Goal: Find specific page/section: Find specific page/section

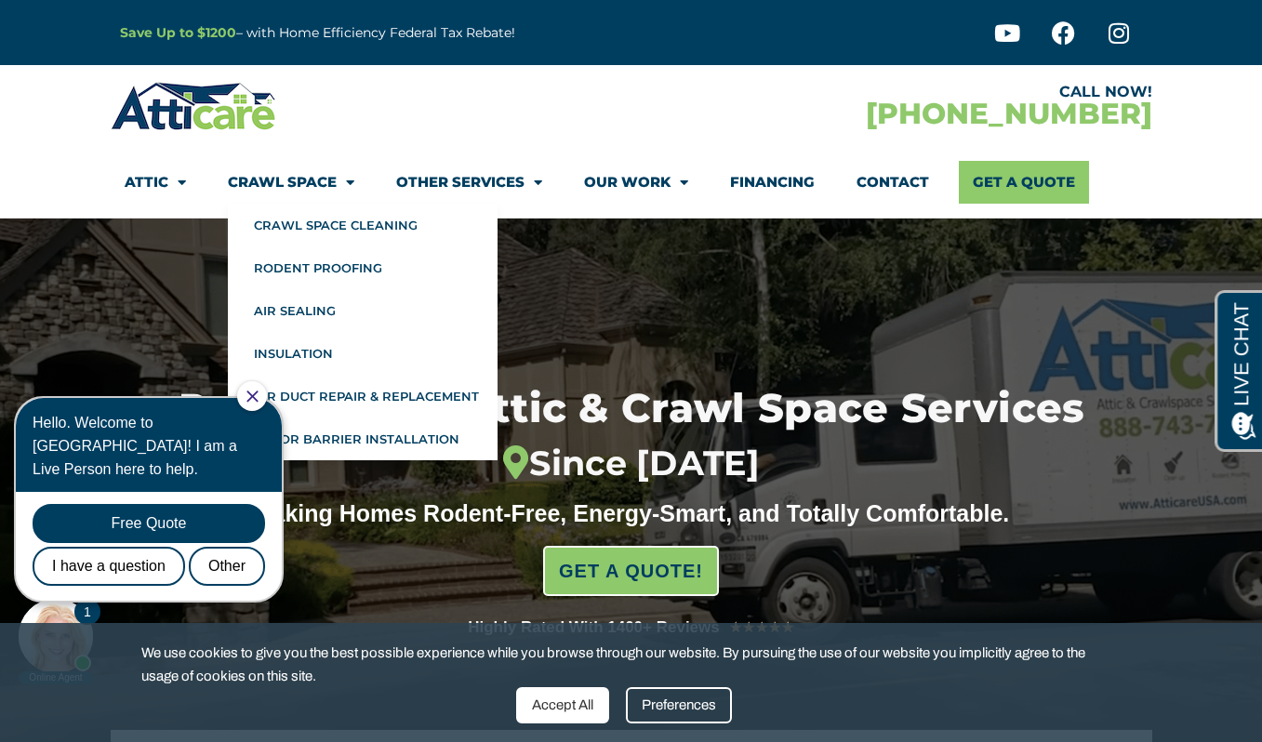
click at [320, 187] on link "Crawl Space" at bounding box center [291, 182] width 126 height 43
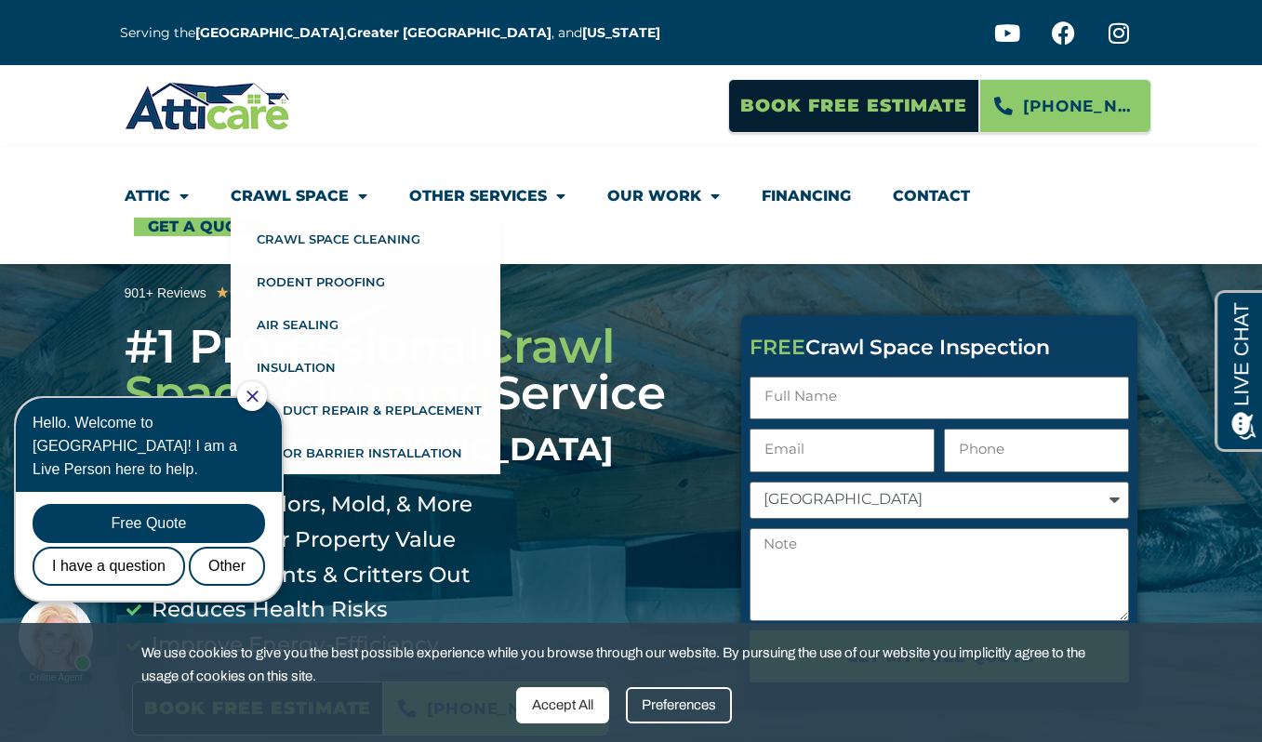
click at [258, 397] on icon "Close Chat" at bounding box center [252, 397] width 12 height 12
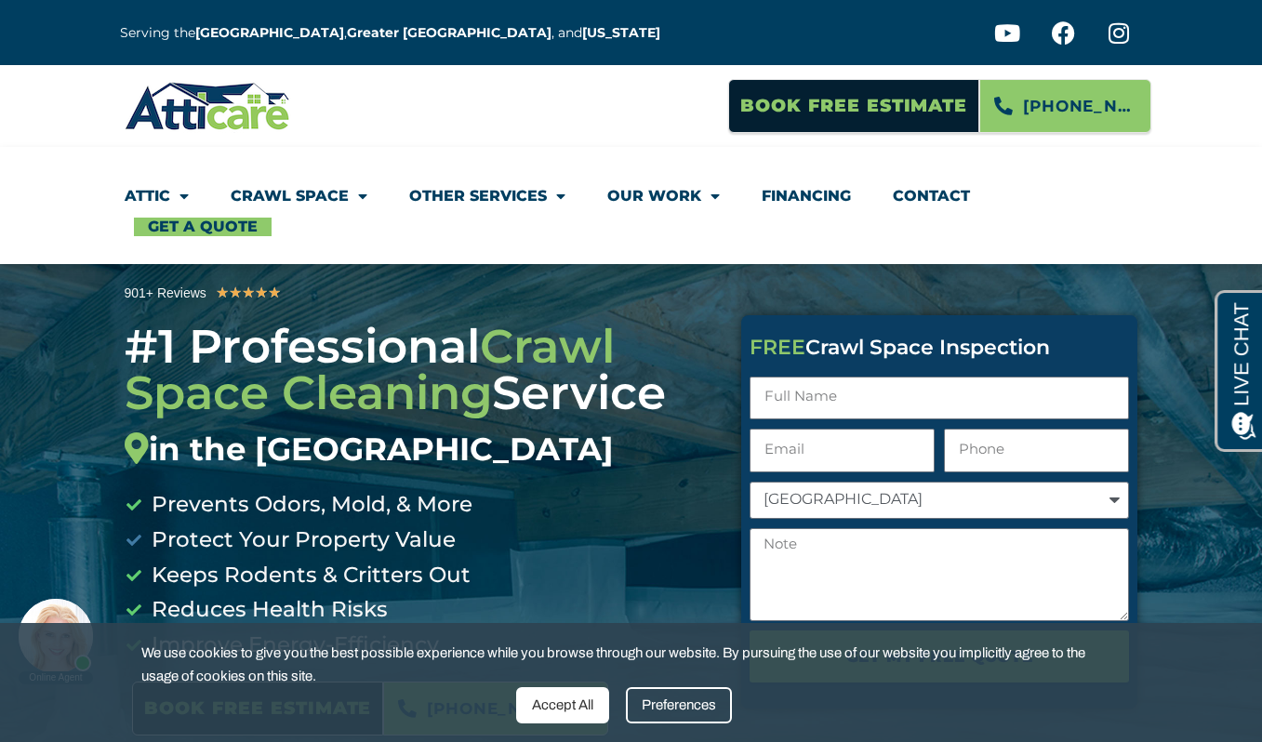
click at [585, 536] on li "Protect Your Property Value" at bounding box center [419, 540] width 589 height 35
click at [927, 196] on link "Contact" at bounding box center [931, 196] width 77 height 43
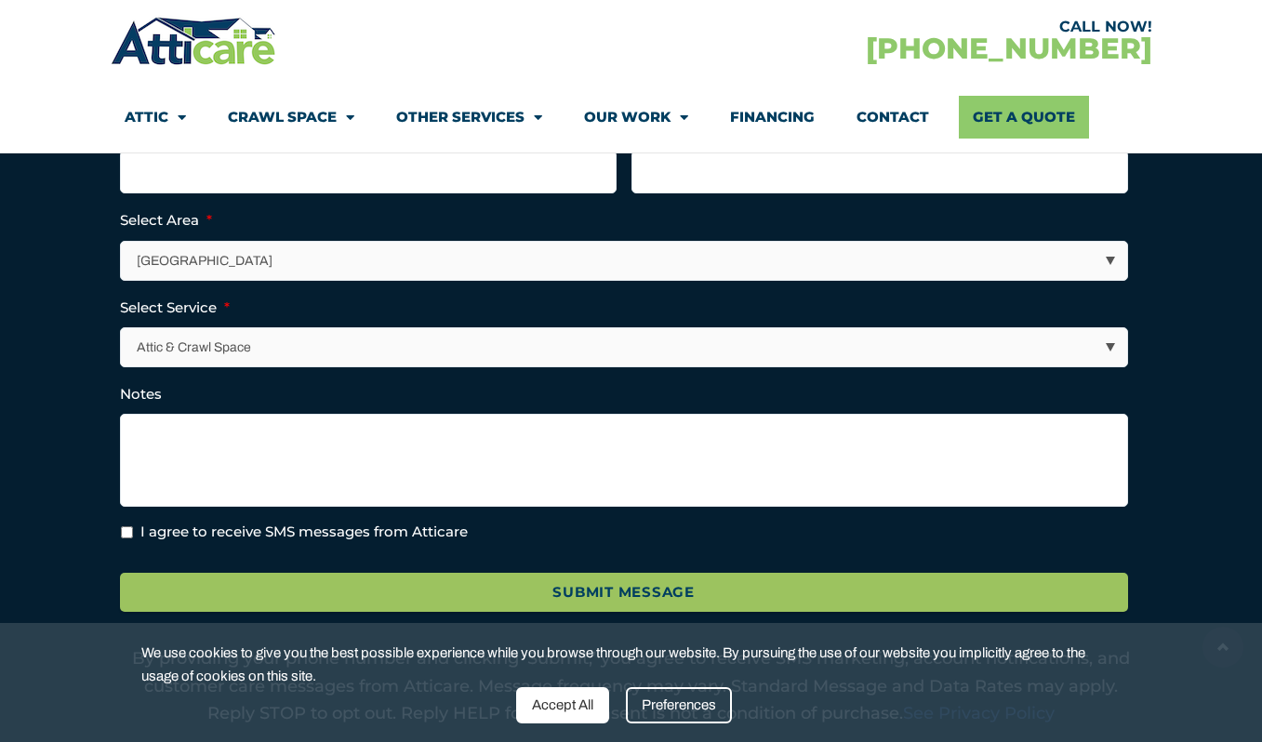
scroll to position [434, 0]
